Goal: Task Accomplishment & Management: Complete application form

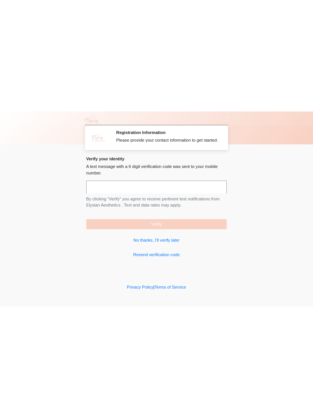
scroll to position [0, 0]
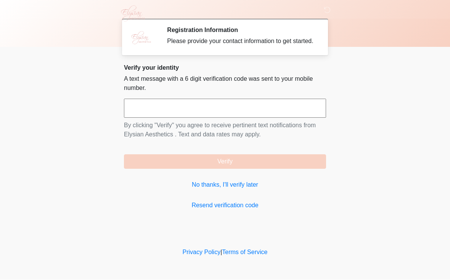
click at [295, 204] on div "Verify your identity A text message with a 6 digit verification code was sent t…" at bounding box center [225, 137] width 202 height 146
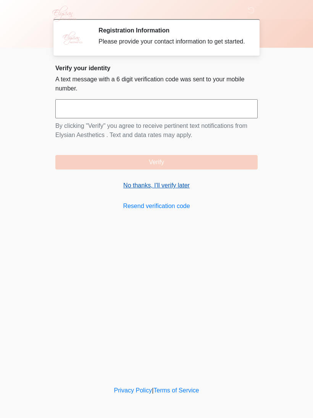
click at [180, 190] on link "No thanks, I'll verify later" at bounding box center [156, 185] width 202 height 9
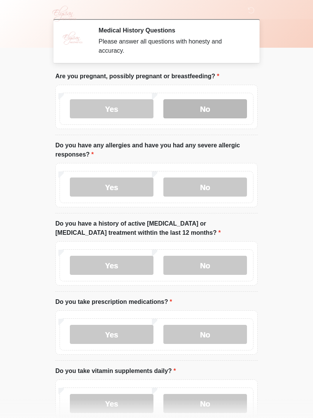
click at [224, 106] on label "No" at bounding box center [205, 108] width 84 height 19
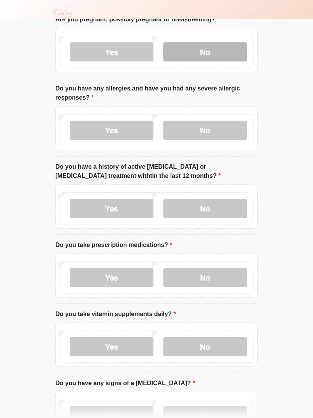
scroll to position [56, 0]
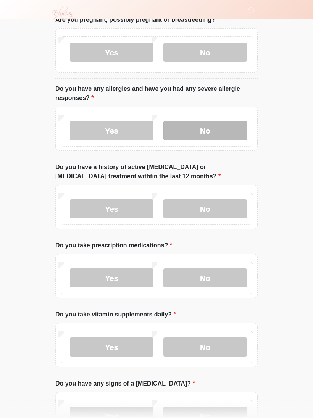
click at [232, 130] on label "No" at bounding box center [205, 130] width 84 height 19
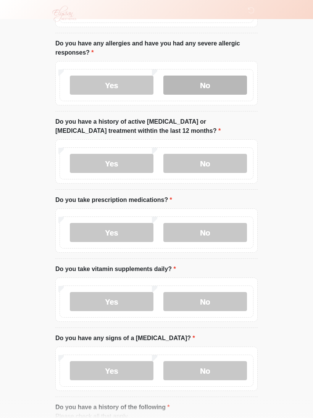
scroll to position [110, 0]
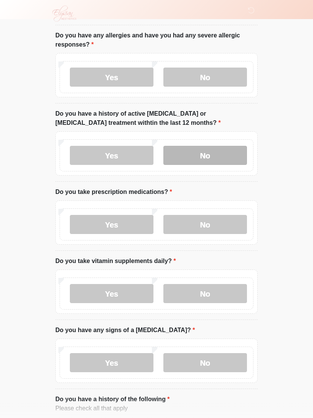
click at [231, 152] on label "No" at bounding box center [205, 155] width 84 height 19
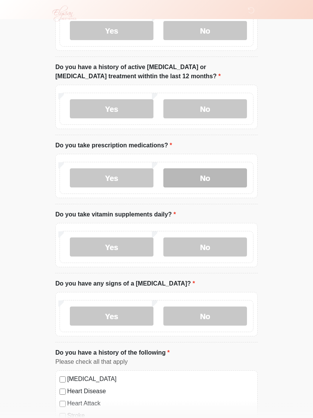
click at [230, 172] on label "No" at bounding box center [205, 178] width 84 height 19
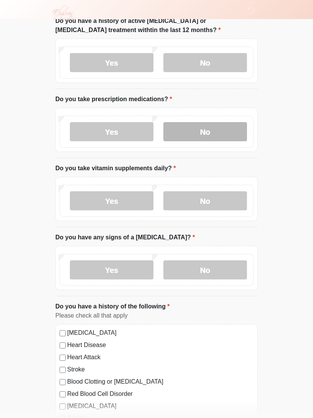
scroll to position [203, 0]
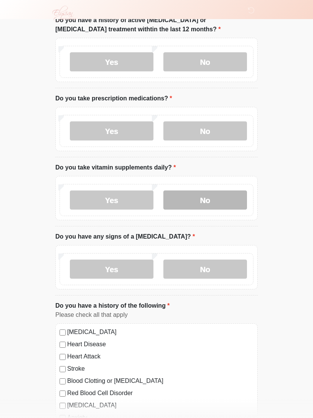
click at [229, 197] on label "No" at bounding box center [205, 199] width 84 height 19
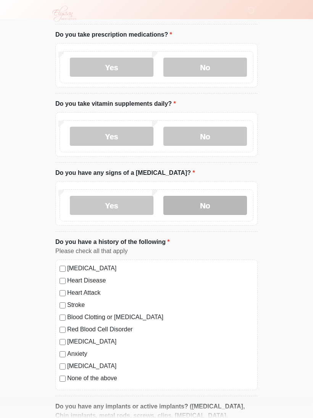
click at [227, 202] on label "No" at bounding box center [205, 205] width 84 height 19
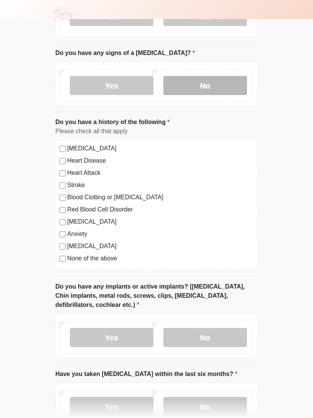
scroll to position [390, 0]
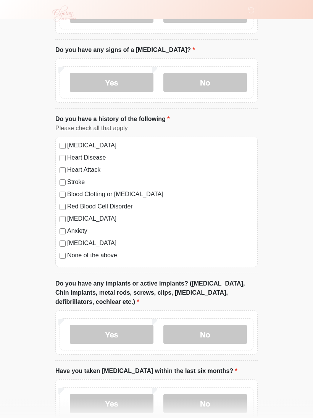
click at [111, 253] on label "None of the above" at bounding box center [160, 255] width 186 height 9
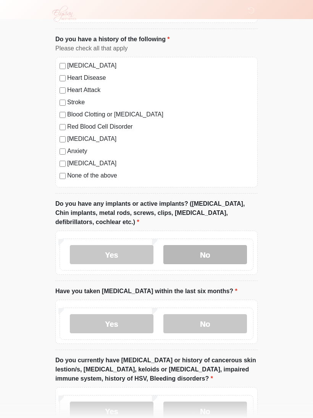
click at [229, 250] on label "No" at bounding box center [205, 254] width 84 height 19
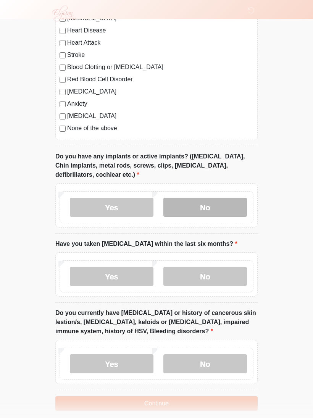
scroll to position [535, 0]
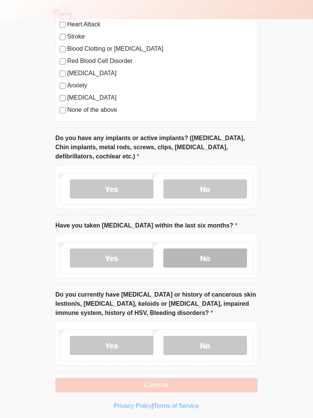
click at [228, 255] on label "No" at bounding box center [205, 257] width 84 height 19
click at [225, 253] on label "No" at bounding box center [205, 257] width 84 height 19
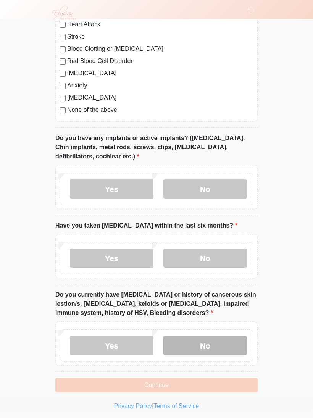
click at [215, 280] on label "No" at bounding box center [205, 345] width 84 height 19
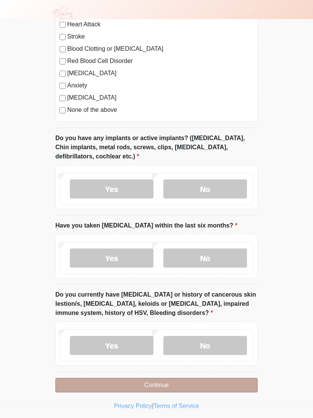
click at [219, 280] on button "Continue" at bounding box center [156, 385] width 202 height 15
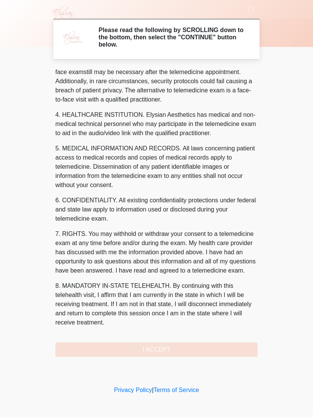
scroll to position [177, 0]
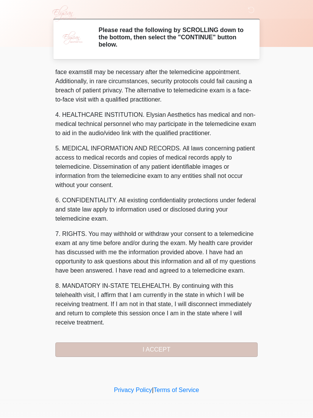
click at [202, 280] on button "I ACCEPT" at bounding box center [156, 350] width 202 height 15
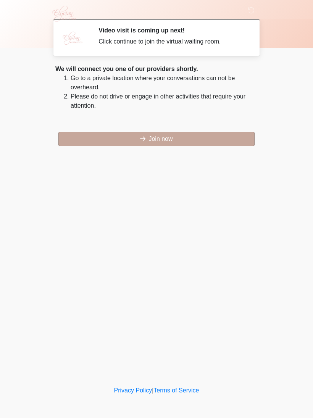
click at [227, 137] on button "Join now" at bounding box center [156, 139] width 196 height 15
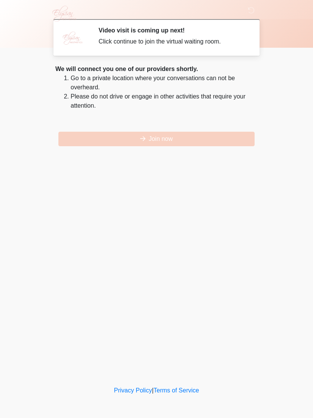
click at [182, 46] on div "Video visit is coming up next! Click continue to join the virtual waiting room." at bounding box center [172, 37] width 148 height 21
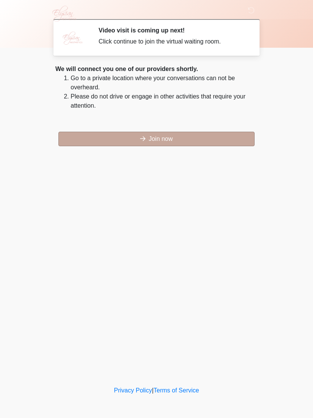
click at [208, 139] on button "Join now" at bounding box center [156, 139] width 196 height 15
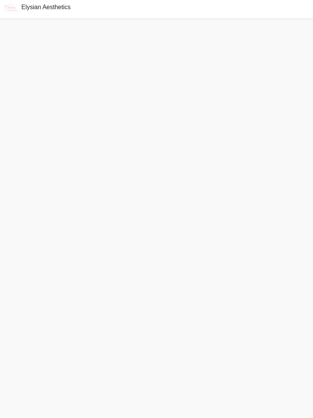
scroll to position [13, 0]
